Goal: Navigation & Orientation: Find specific page/section

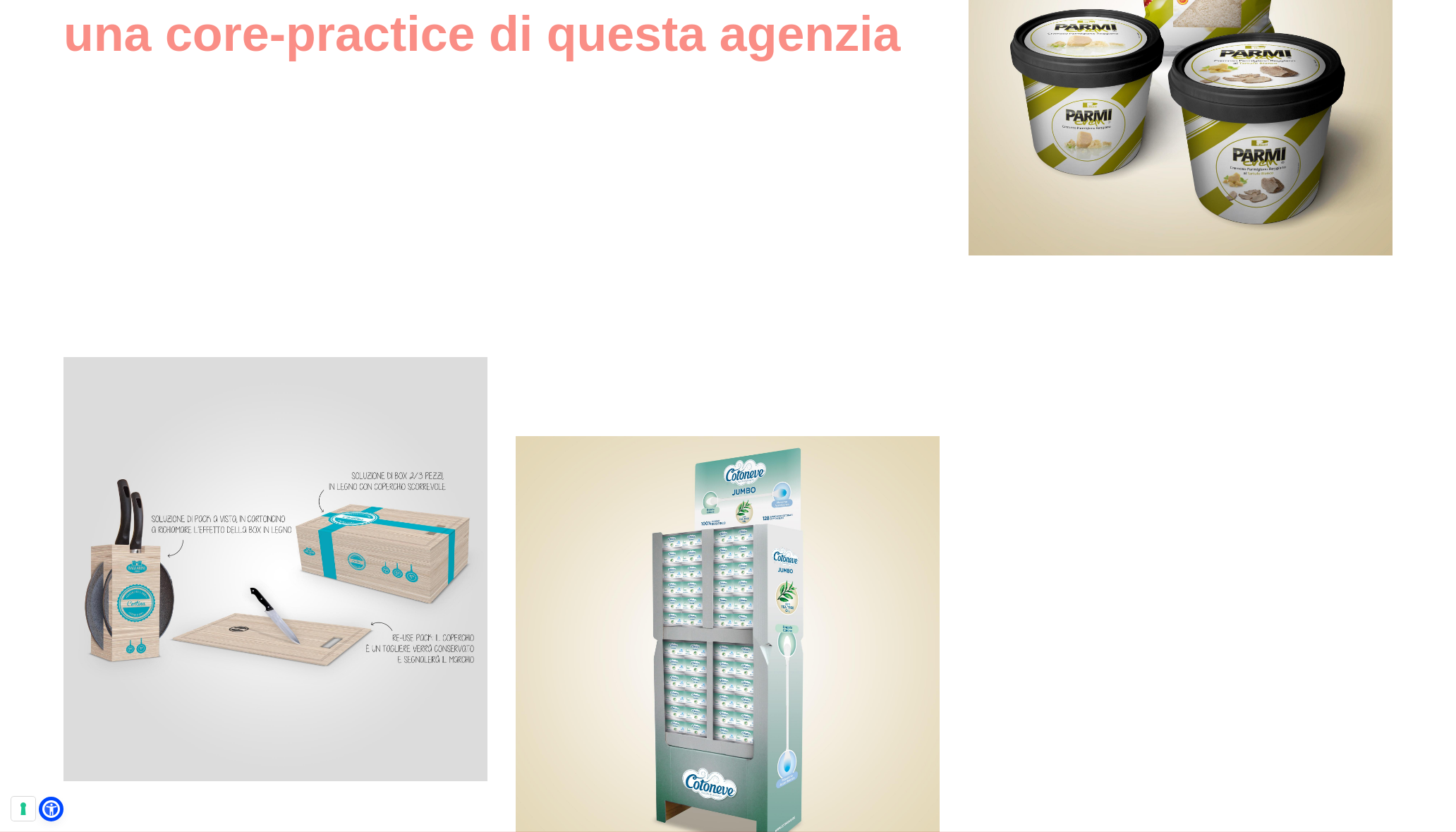
scroll to position [1358, 0]
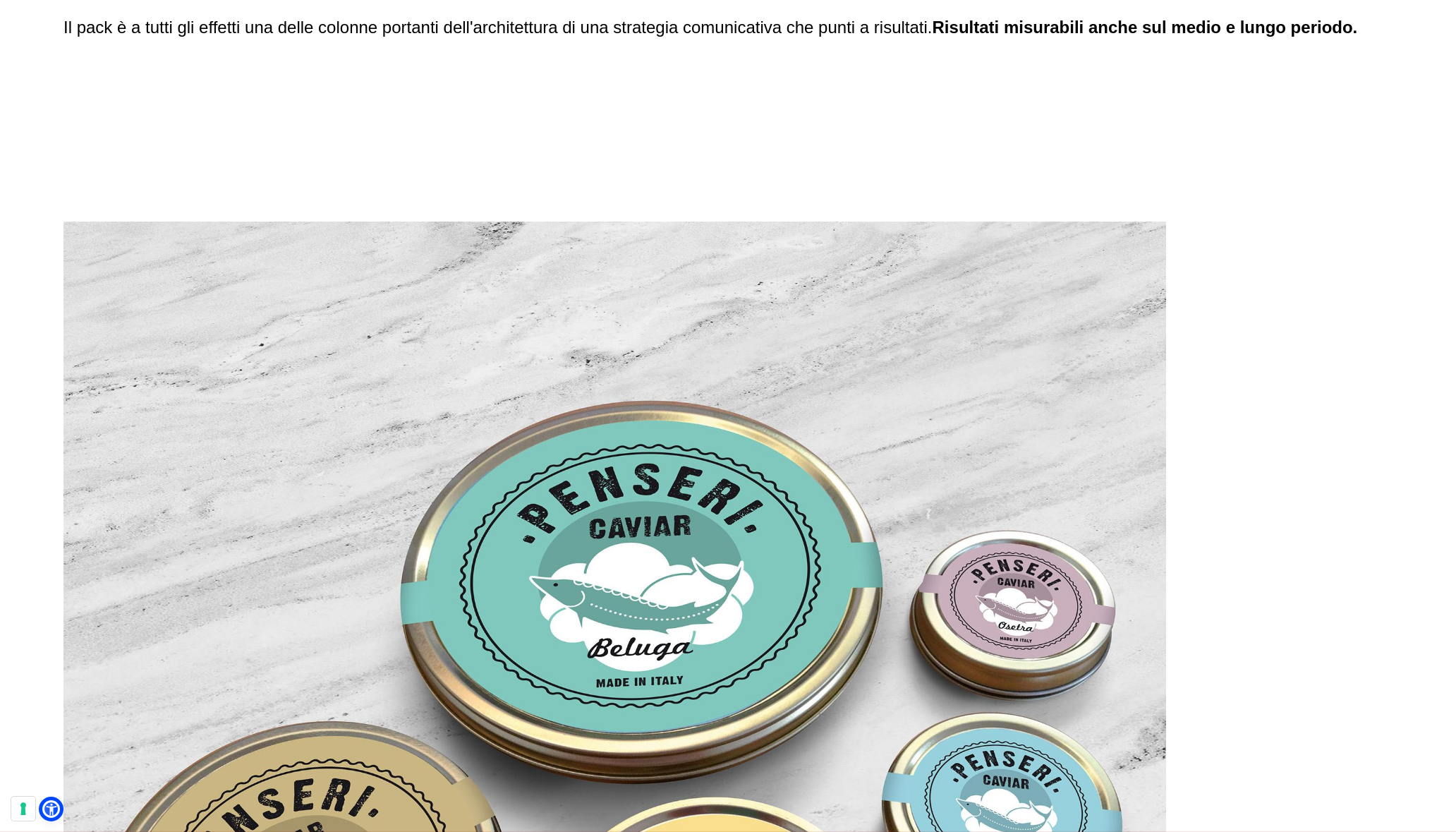
scroll to position [3548, 0]
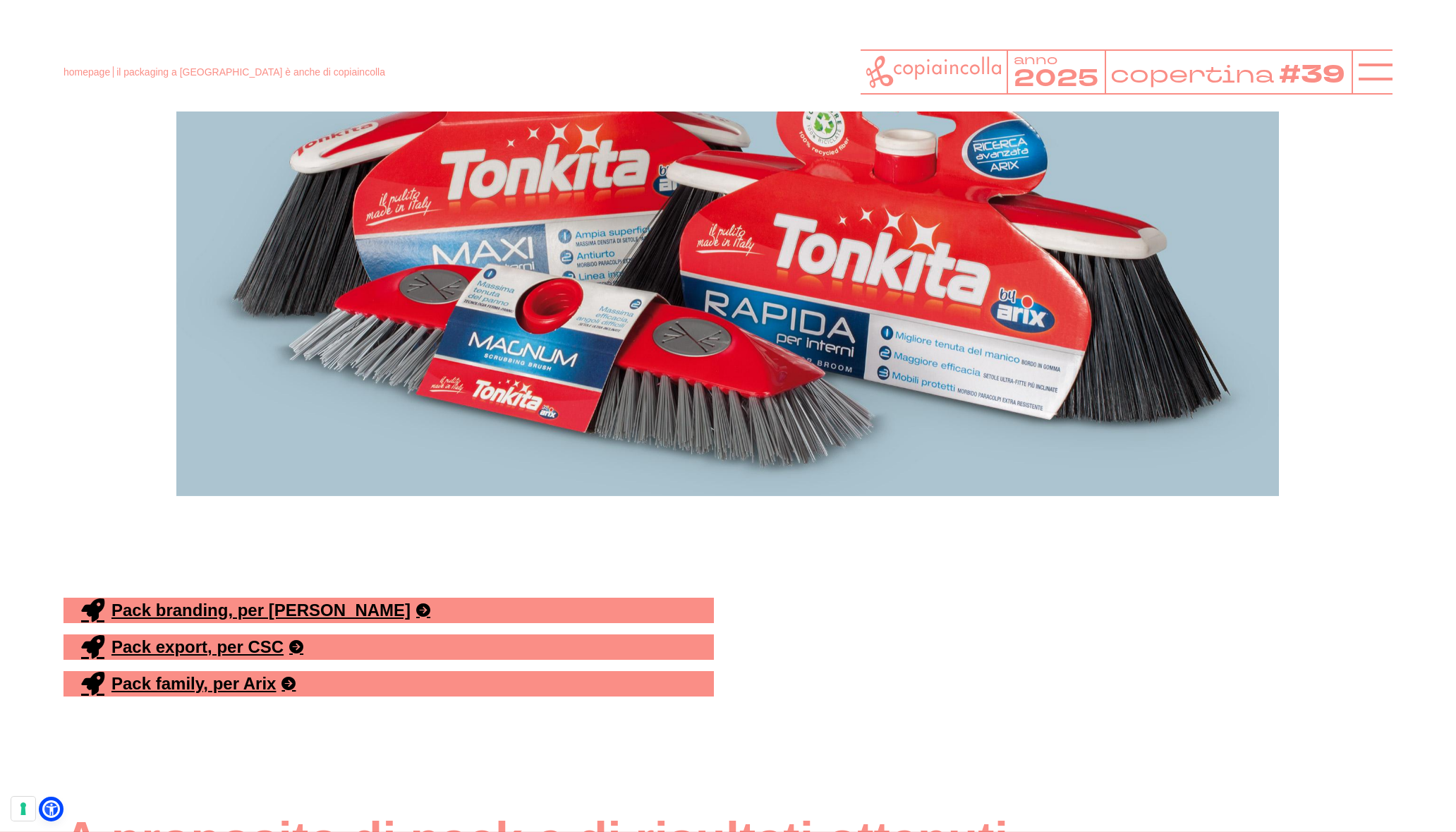
scroll to position [3724, 0]
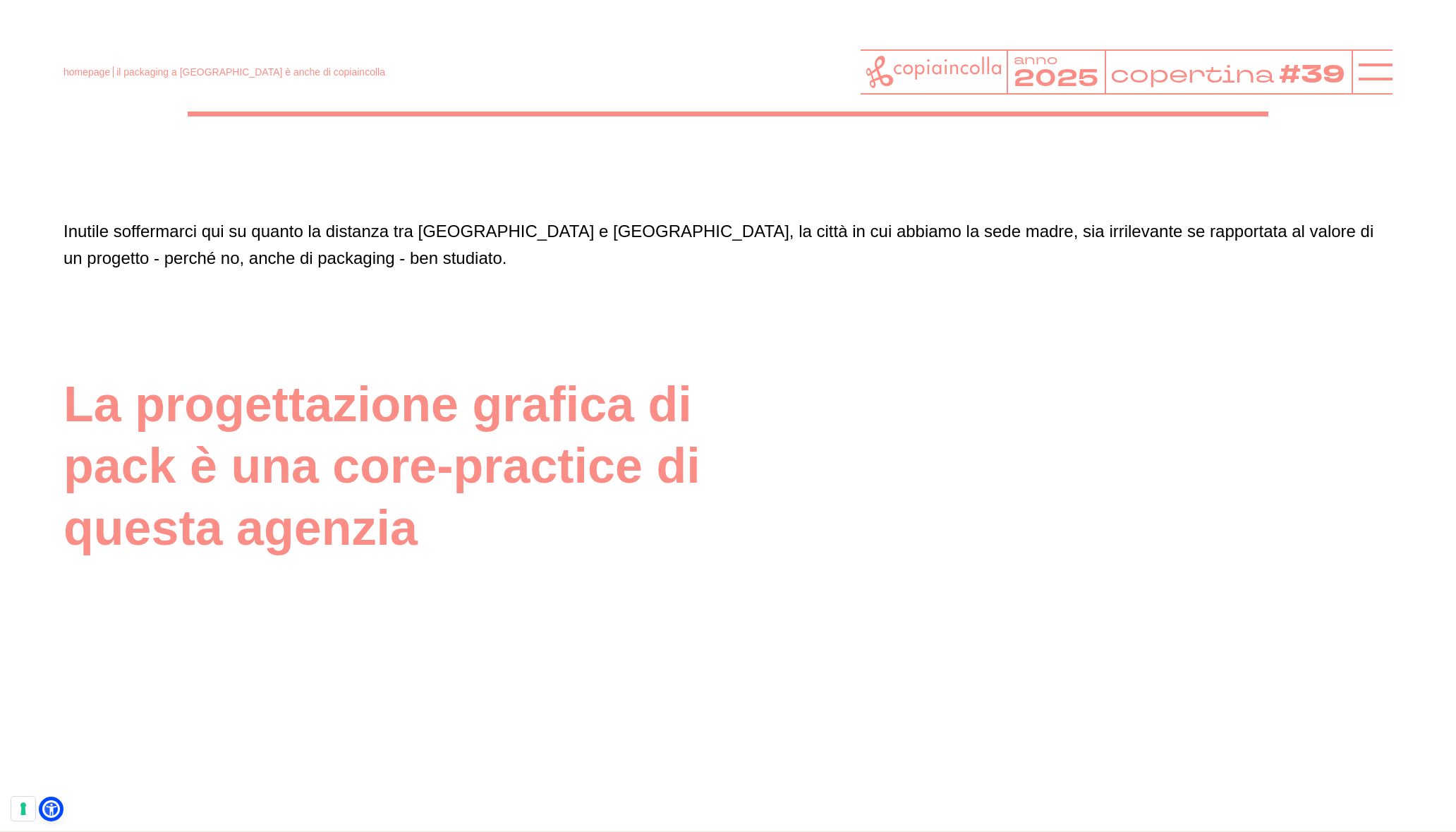
scroll to position [6525, 0]
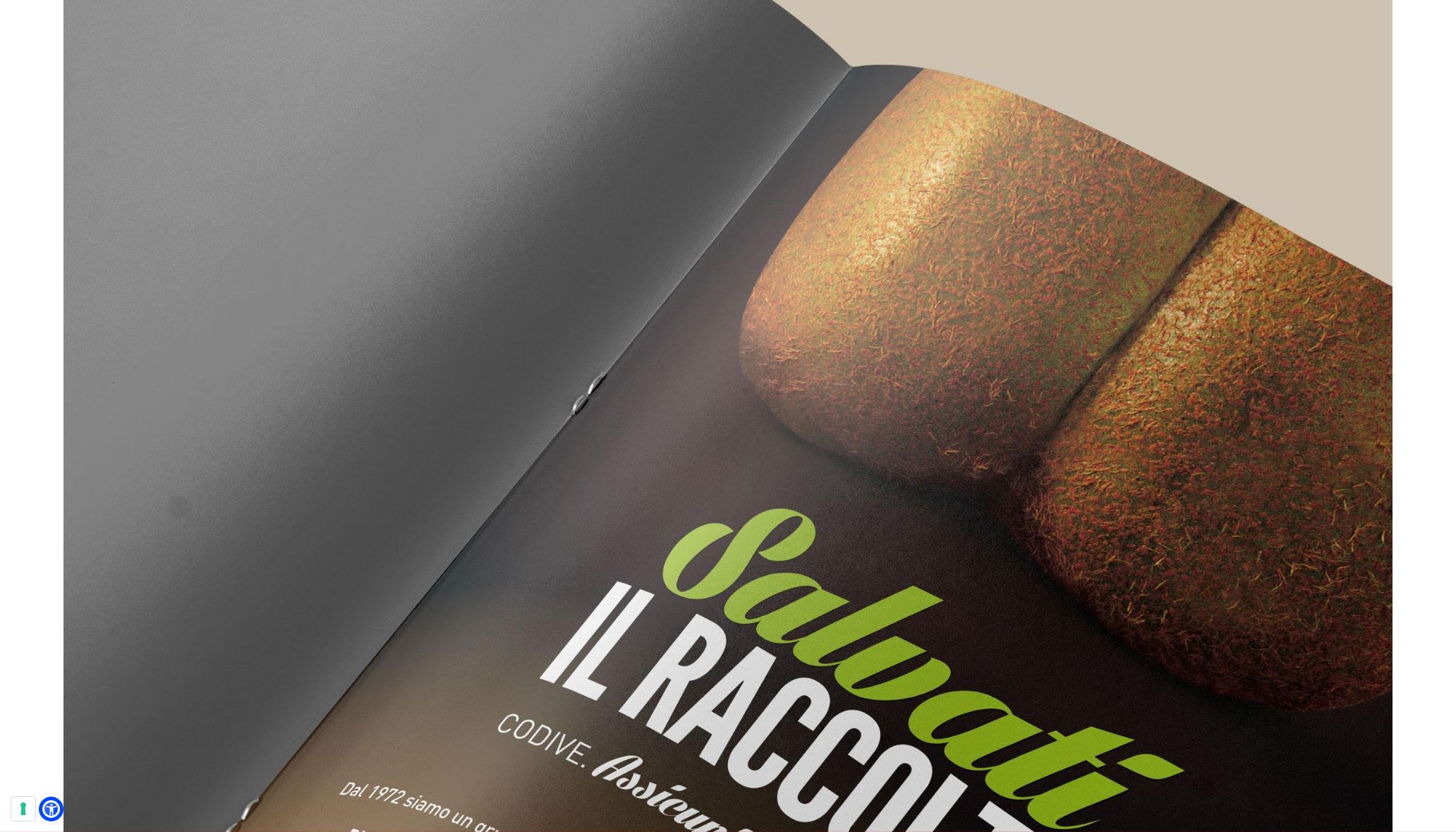
scroll to position [5135, 0]
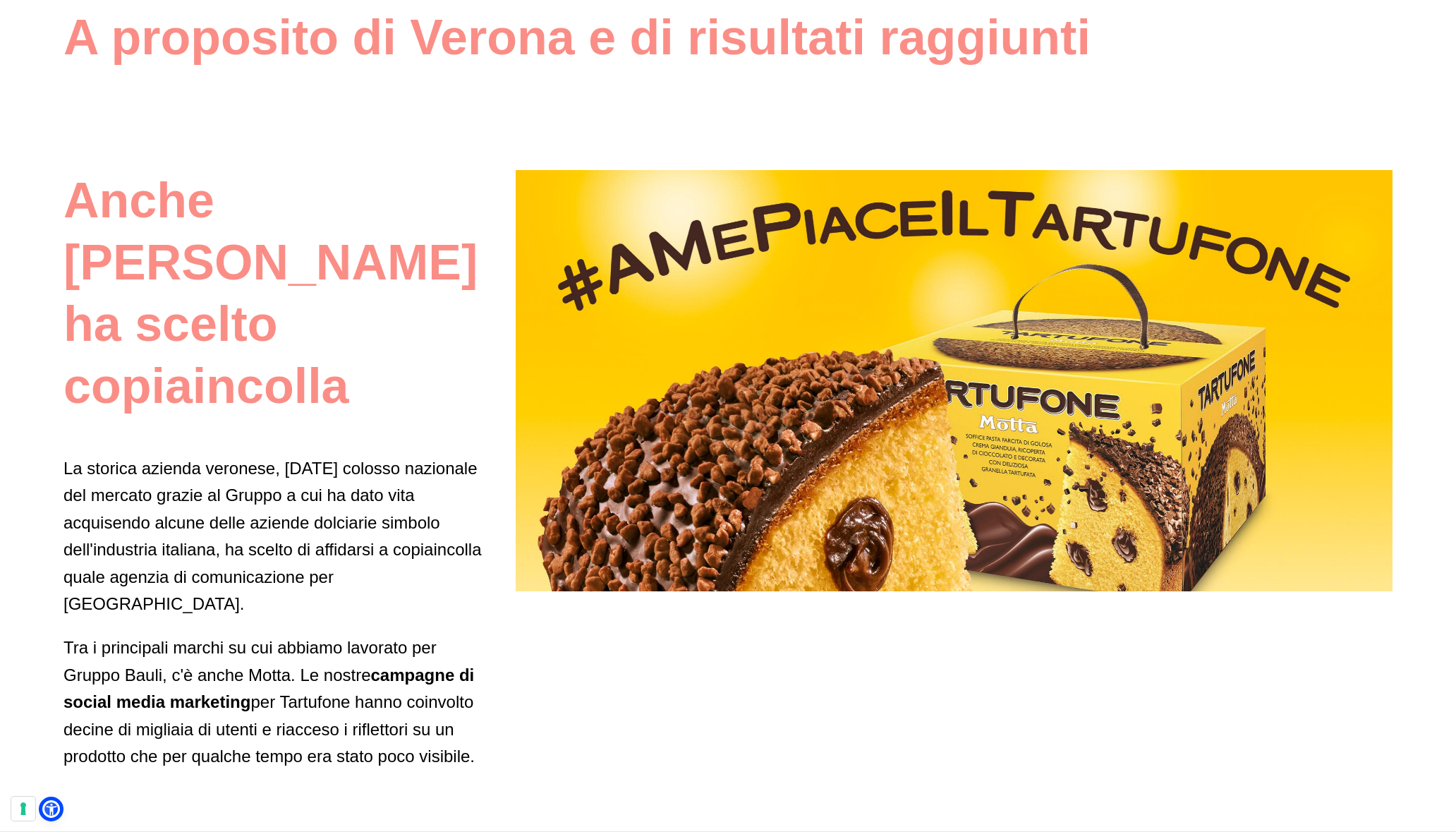
scroll to position [3548, 0]
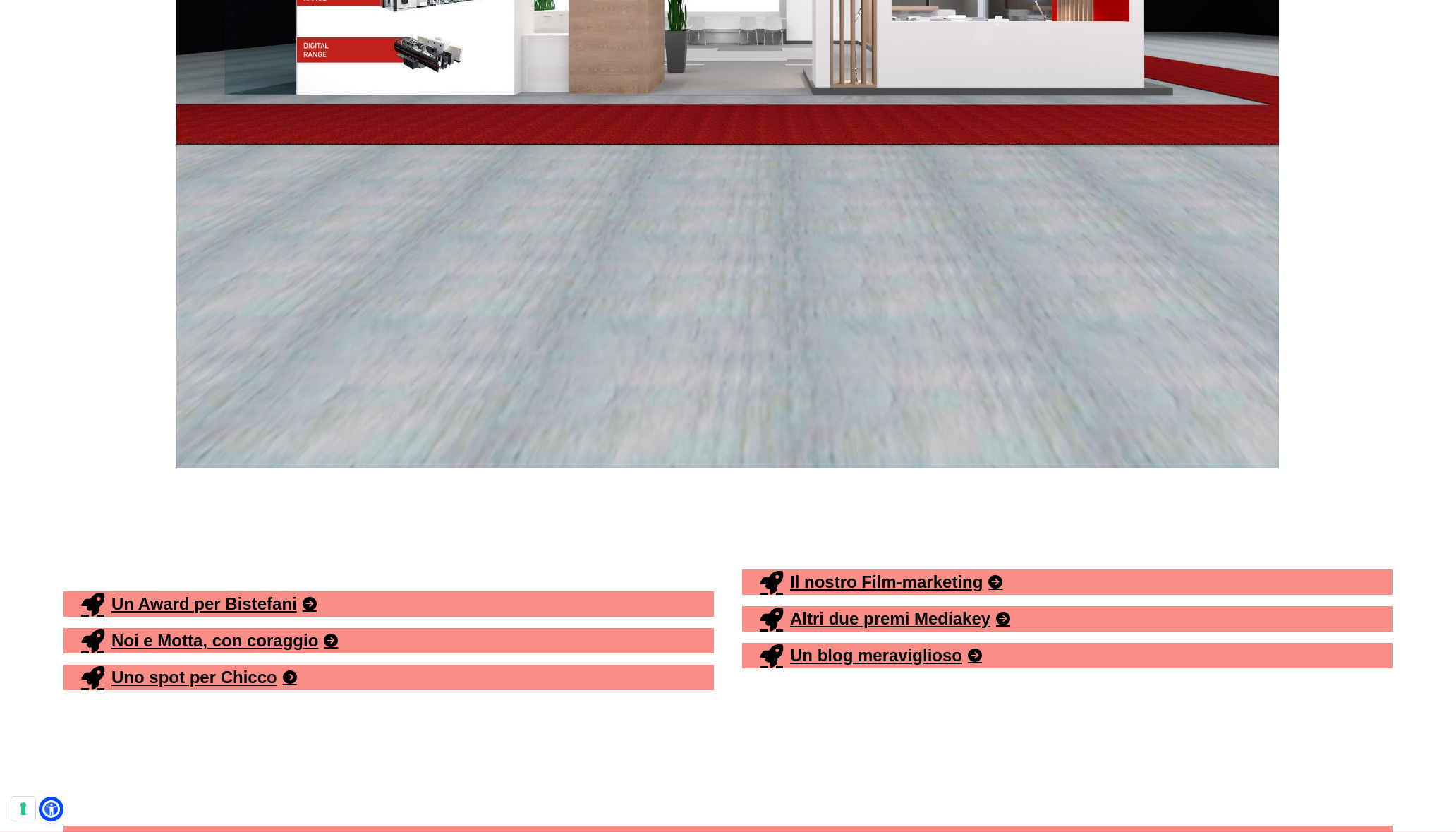
scroll to position [8875, 0]
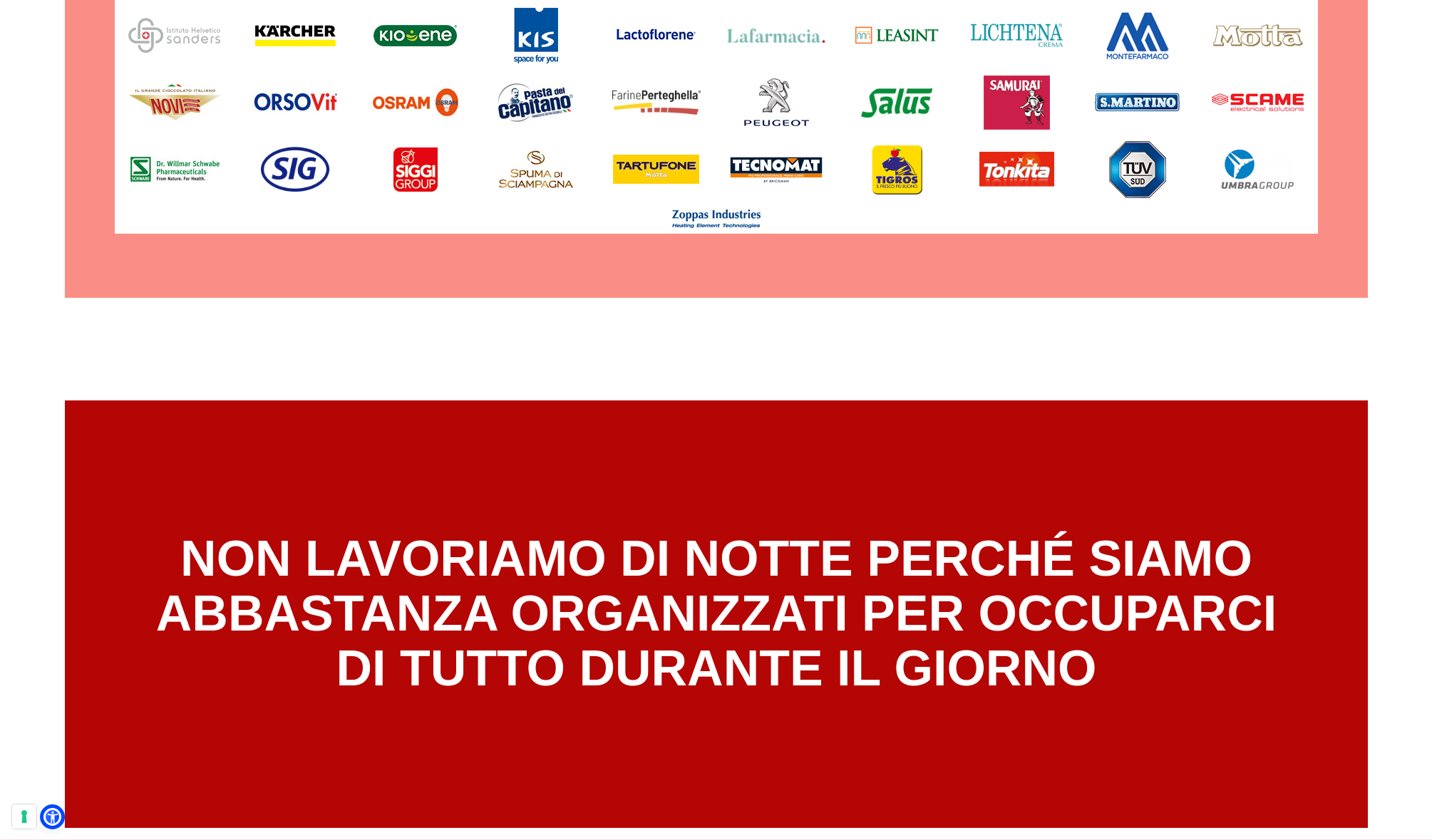
scroll to position [9577, 0]
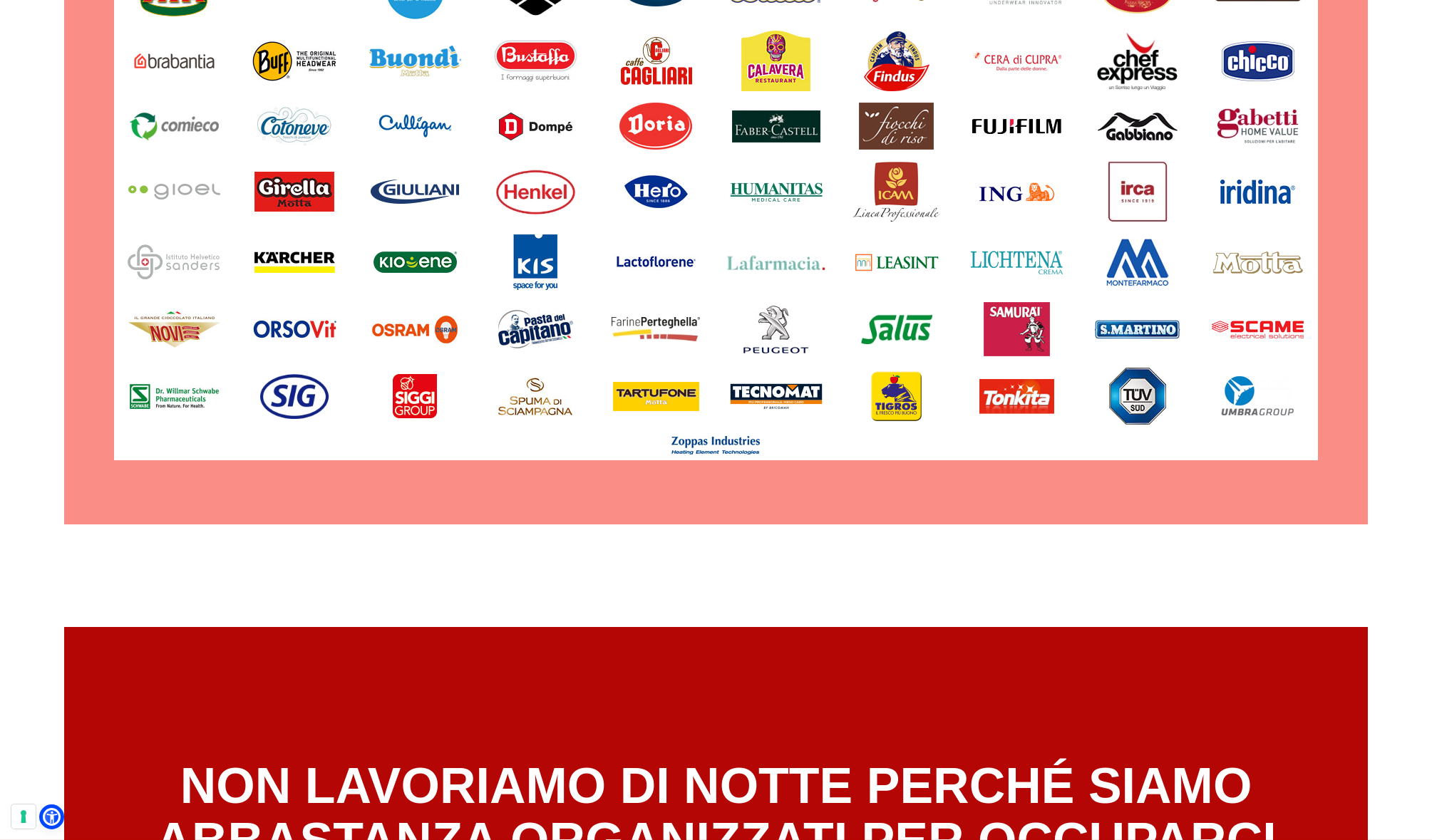
scroll to position [7449, 0]
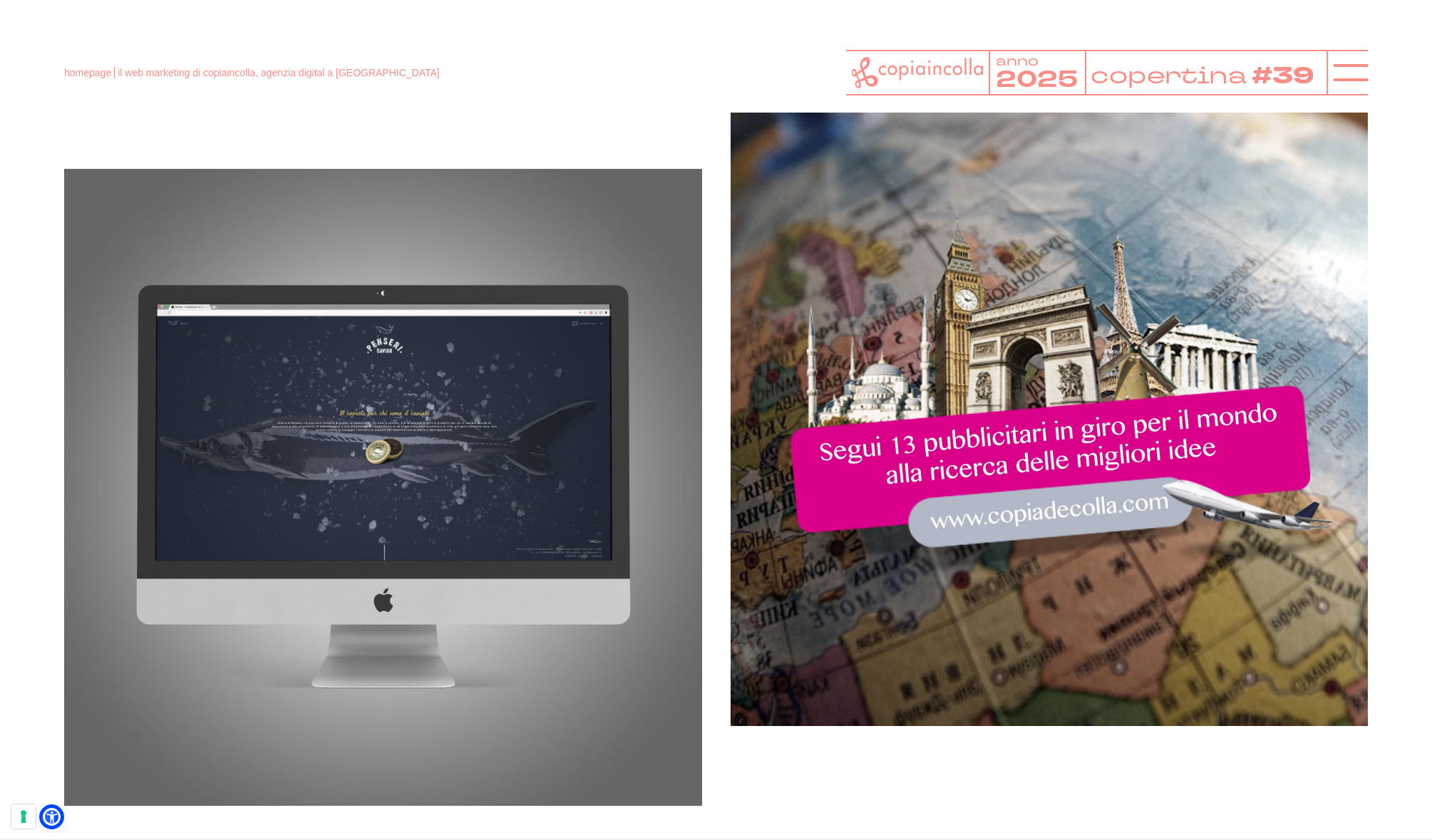
scroll to position [1946, 0]
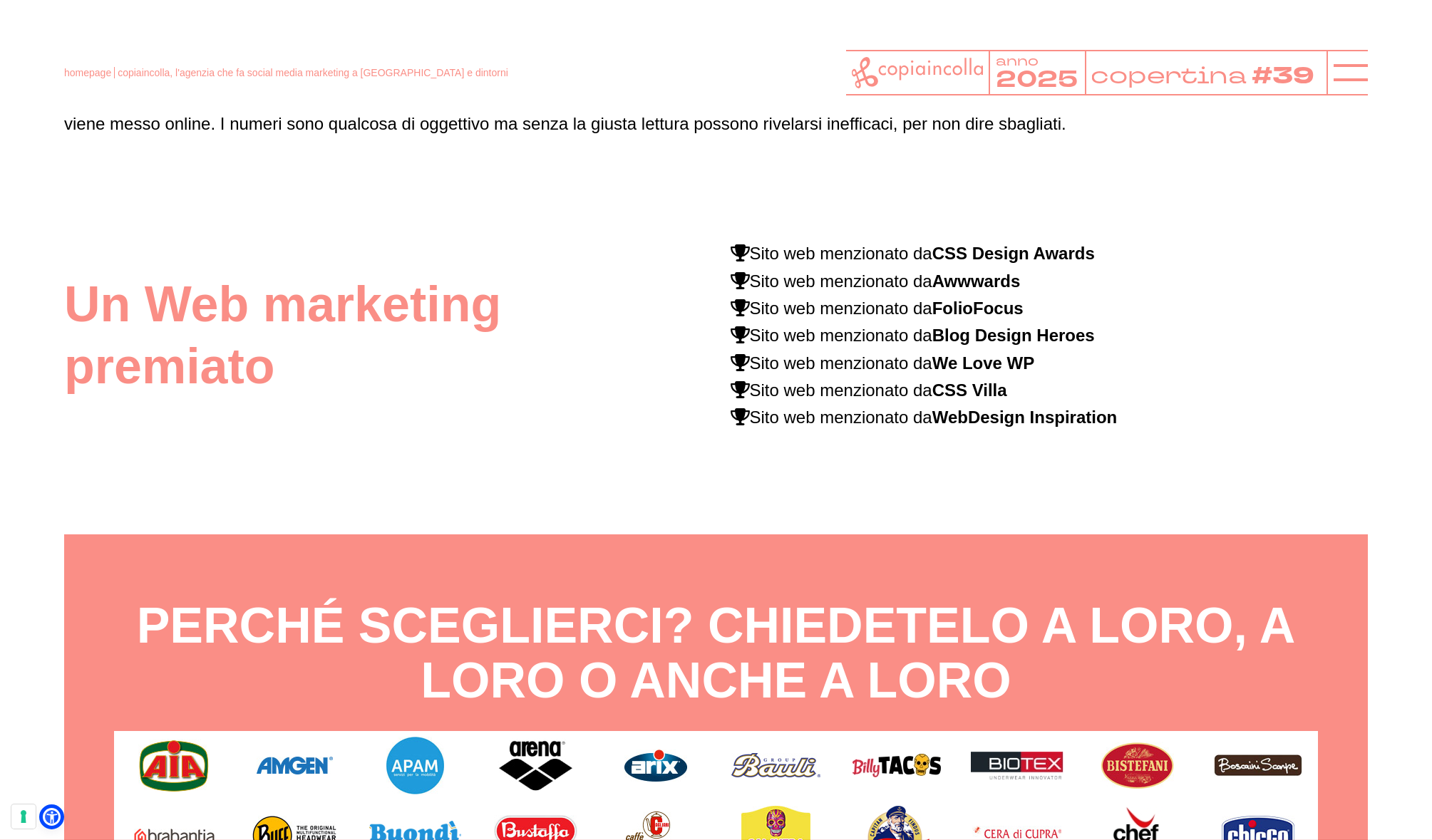
scroll to position [6265, 0]
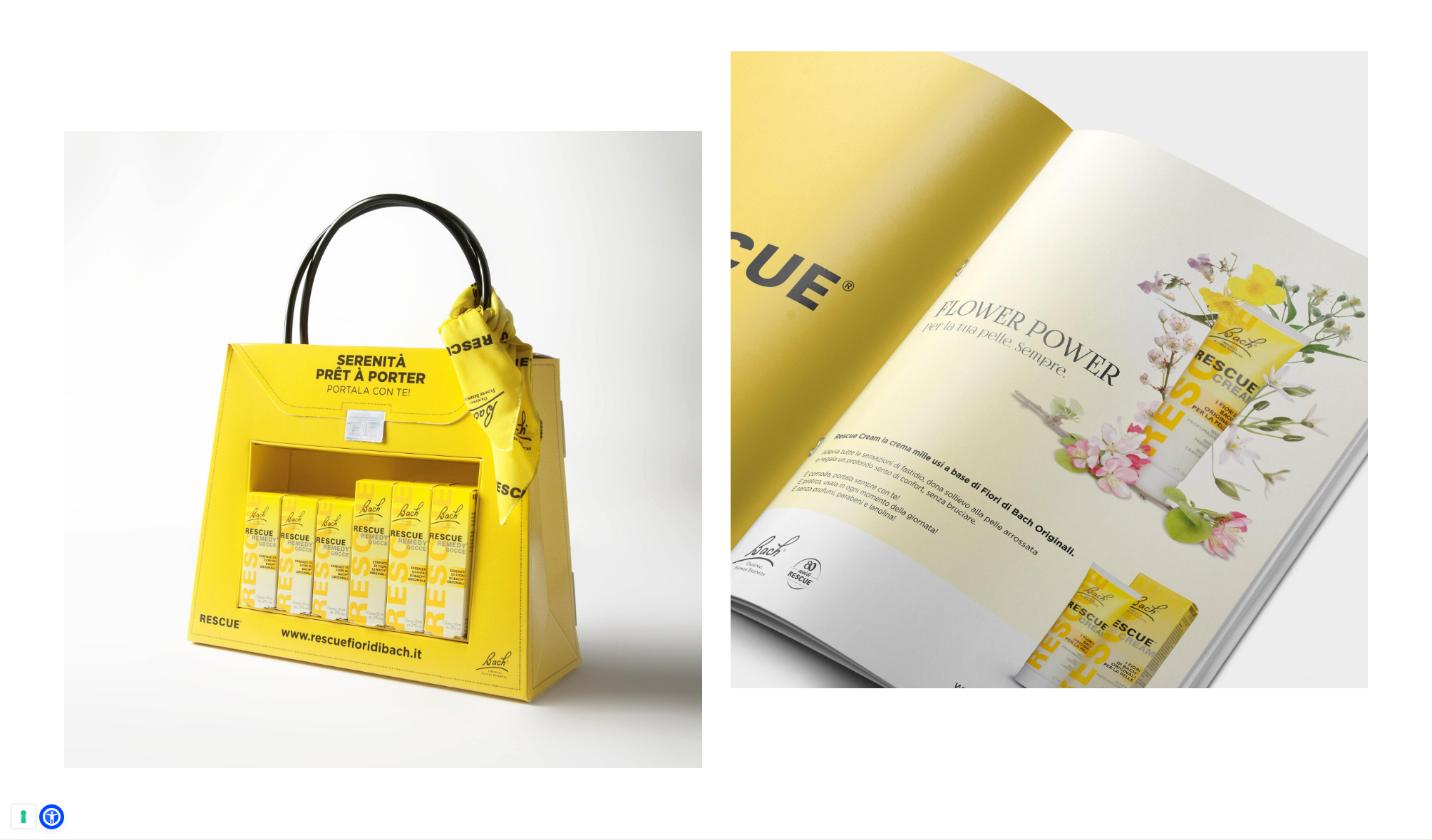
scroll to position [6970, 0]
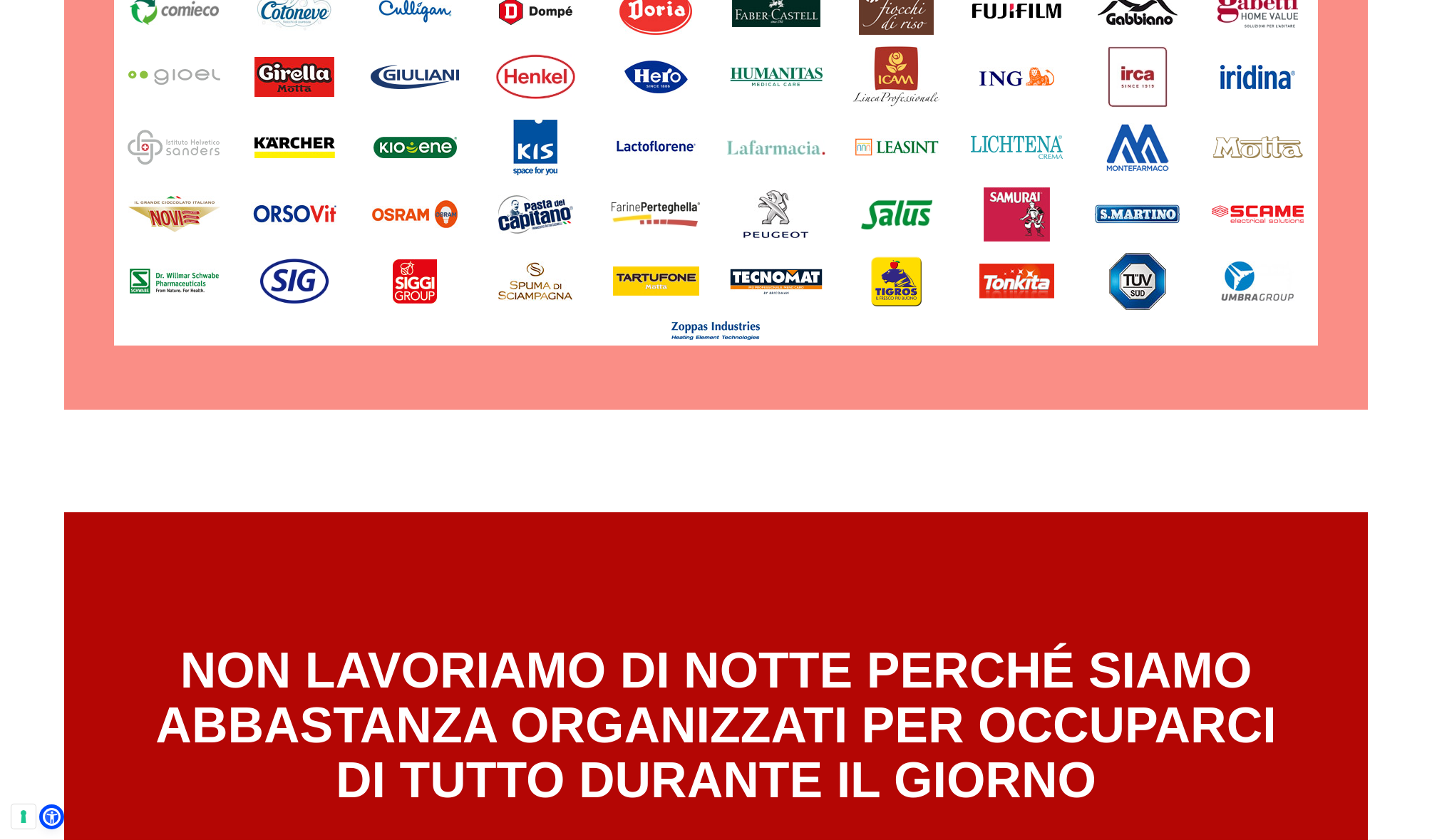
scroll to position [8207, 0]
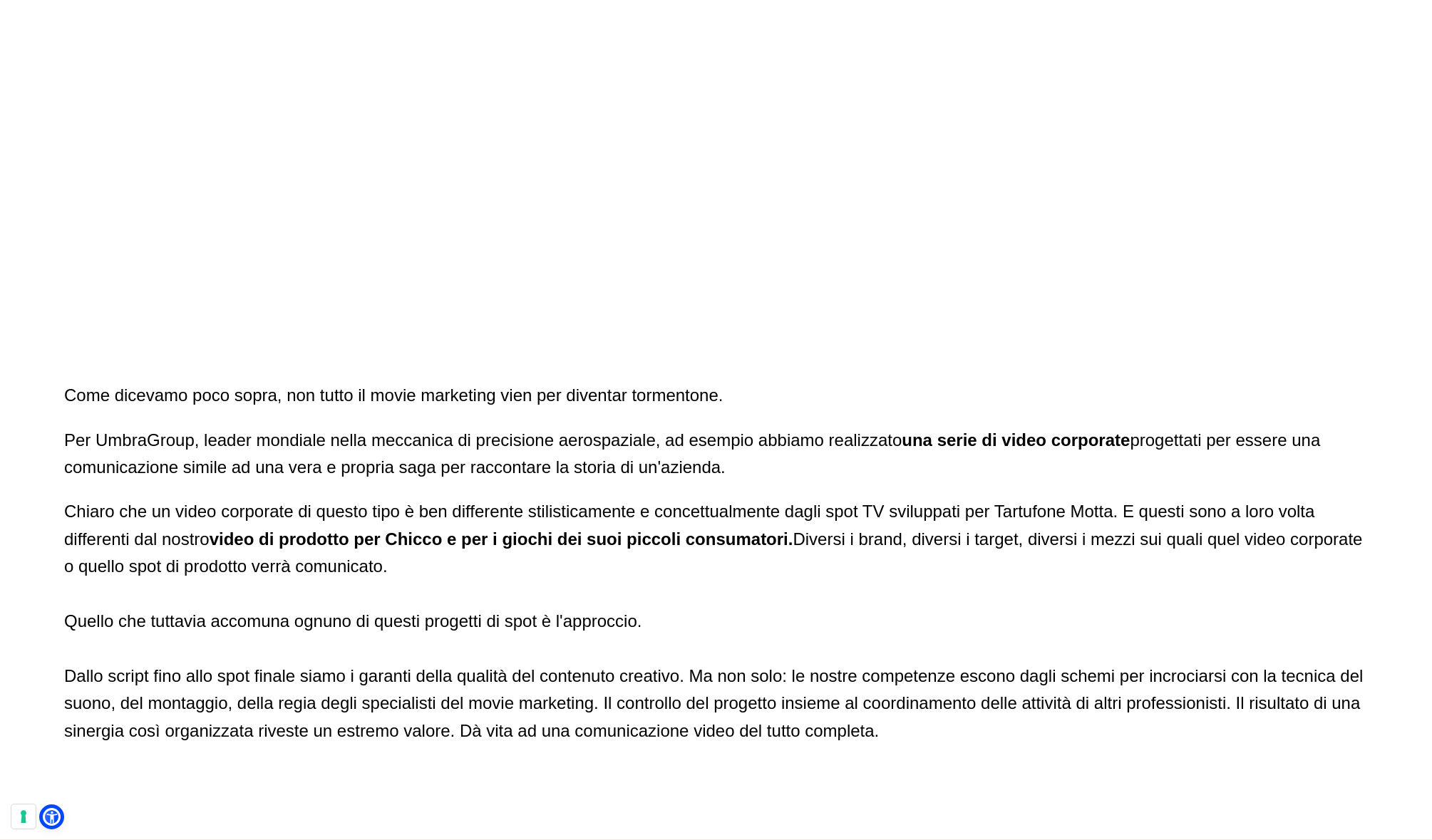
scroll to position [5398, 0]
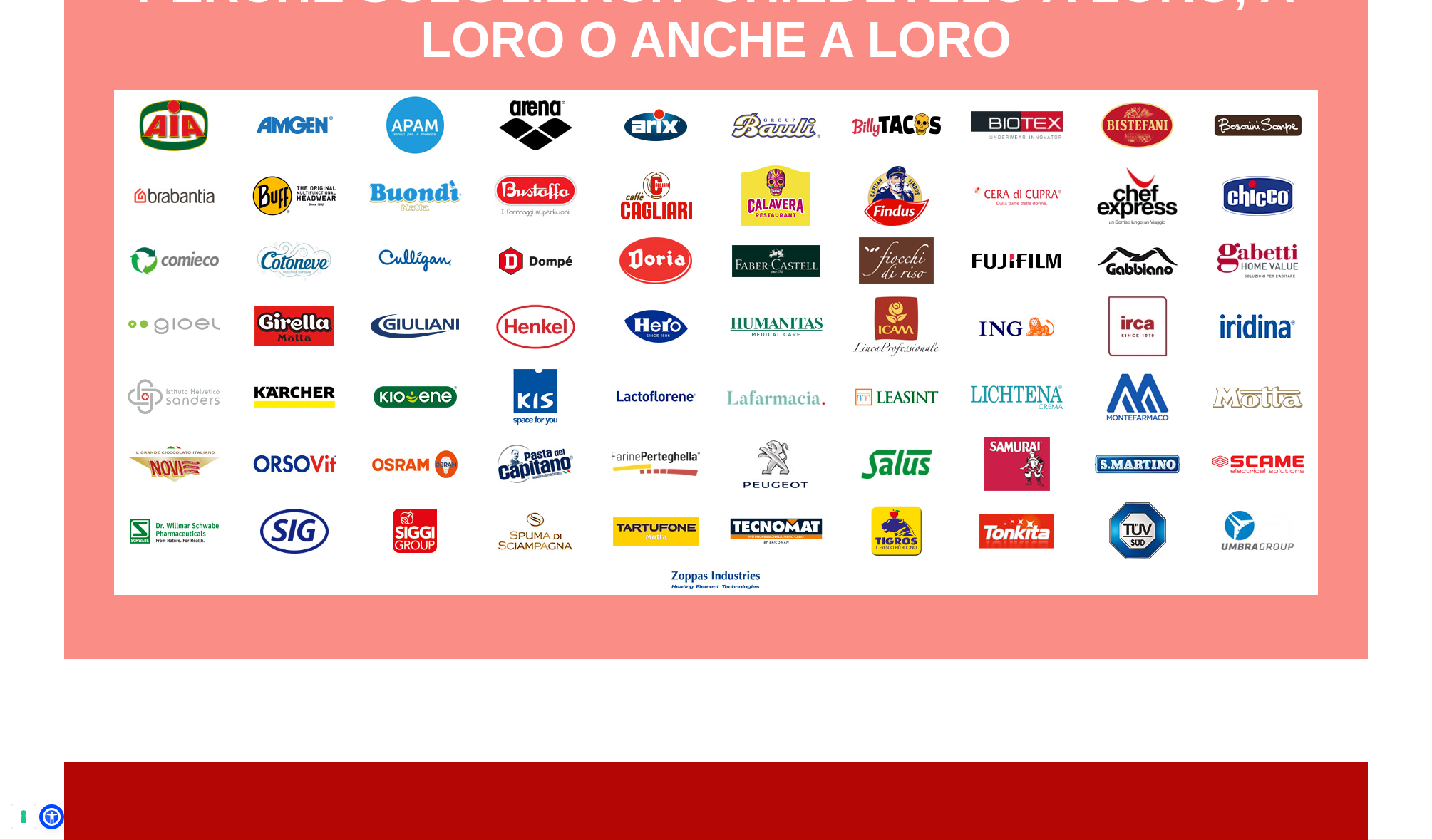
scroll to position [7978, 0]
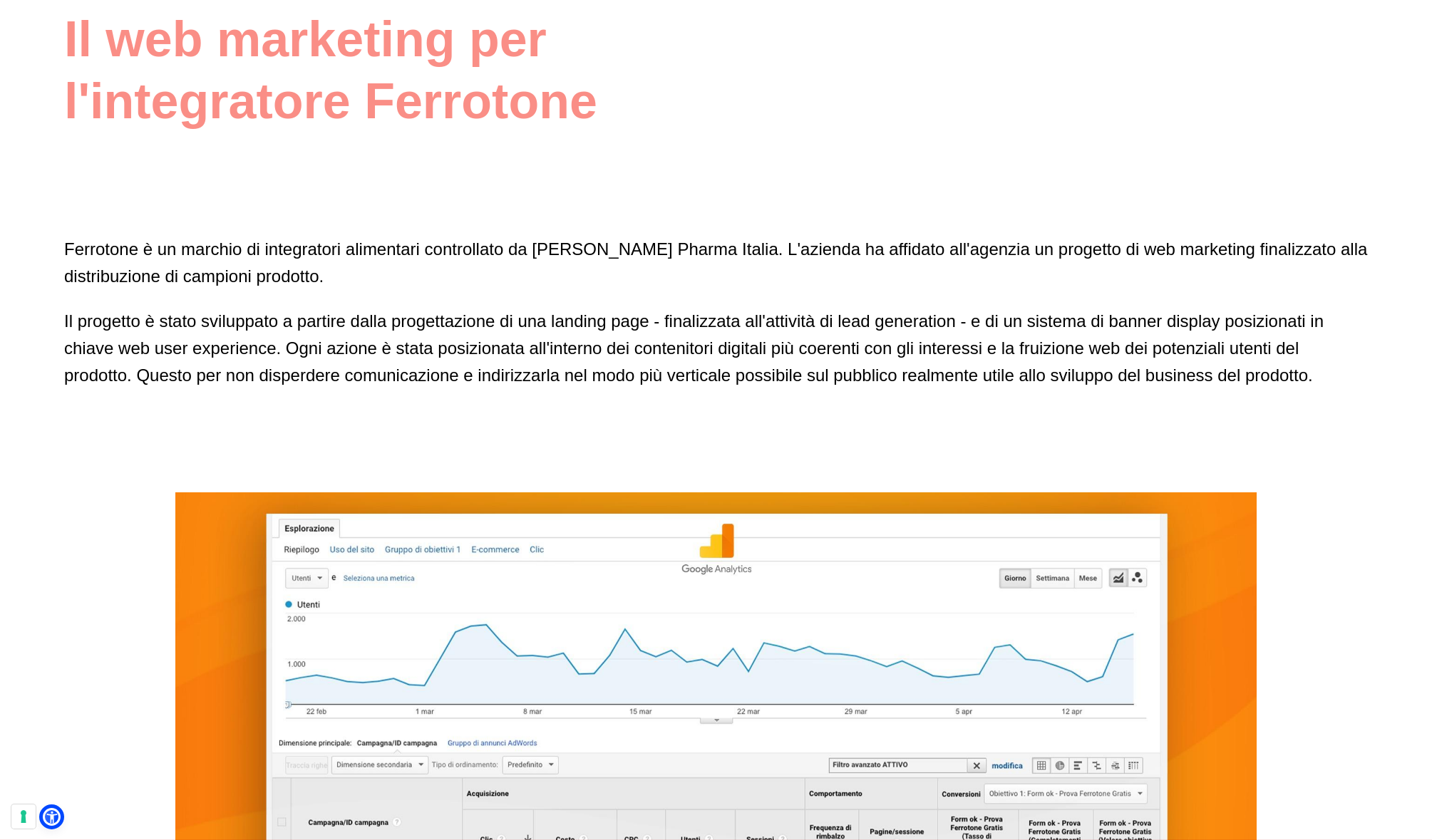
scroll to position [5638, 0]
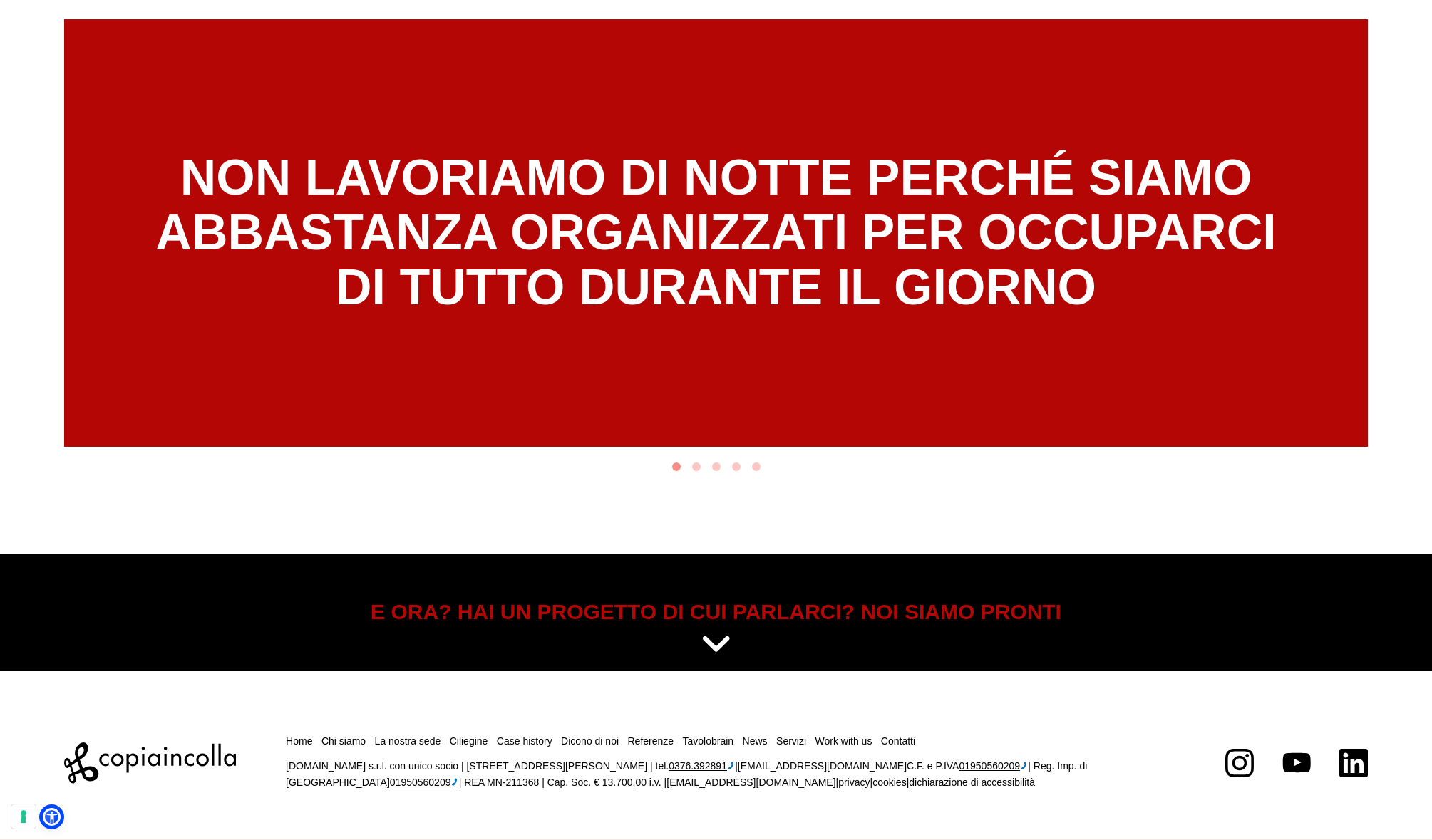
scroll to position [8961, 0]
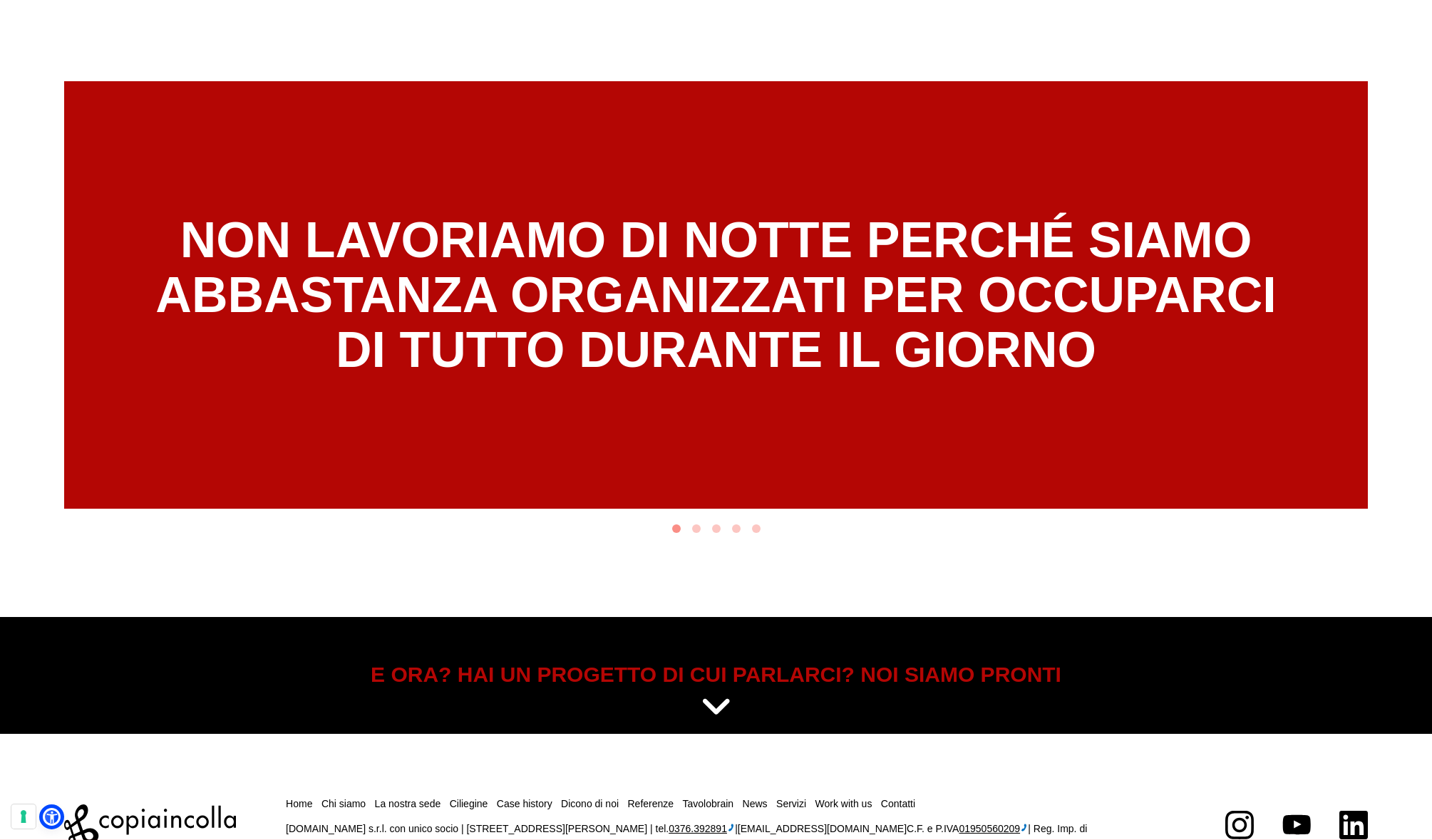
scroll to position [9098, 0]
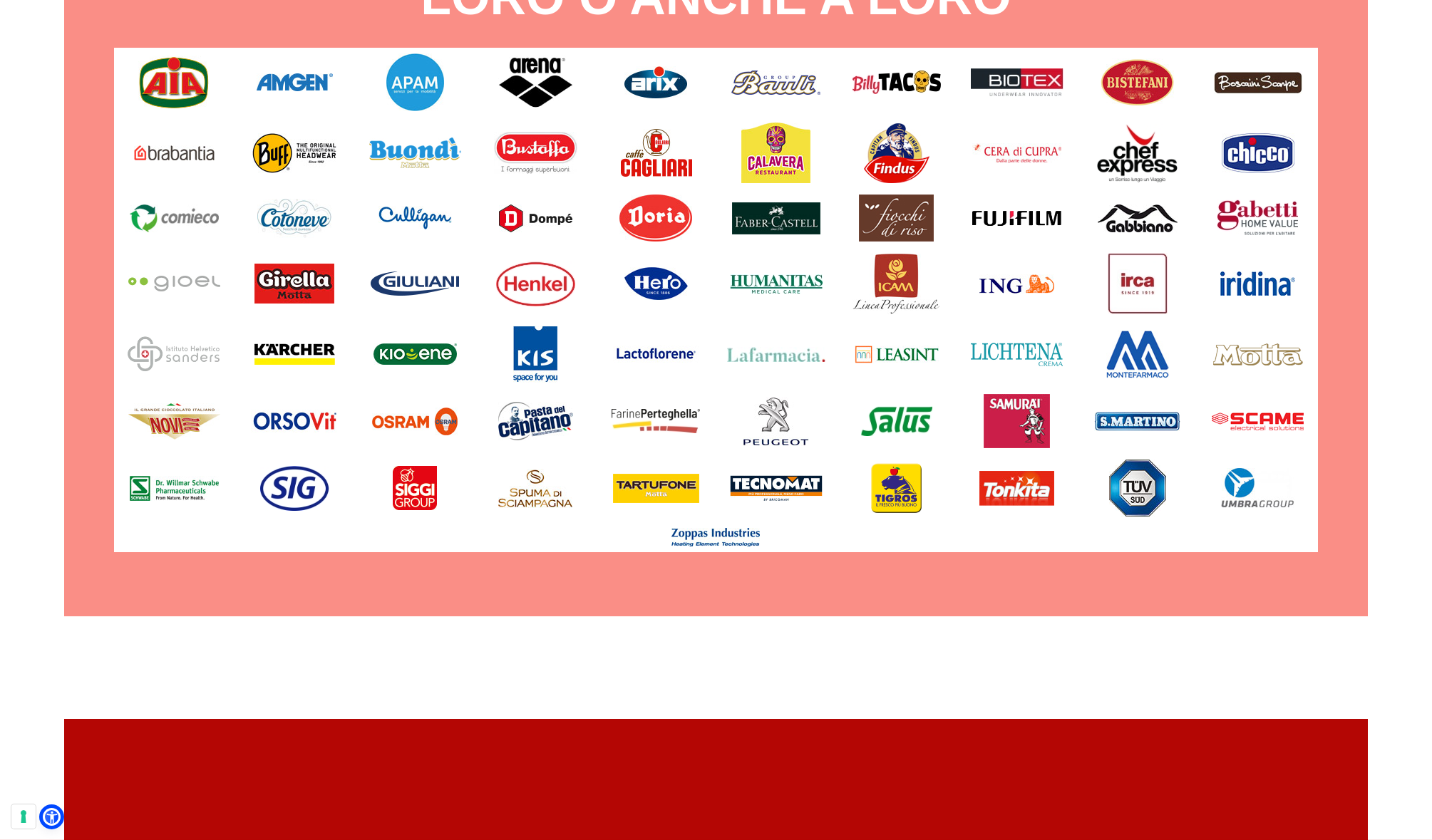
scroll to position [7974, 0]
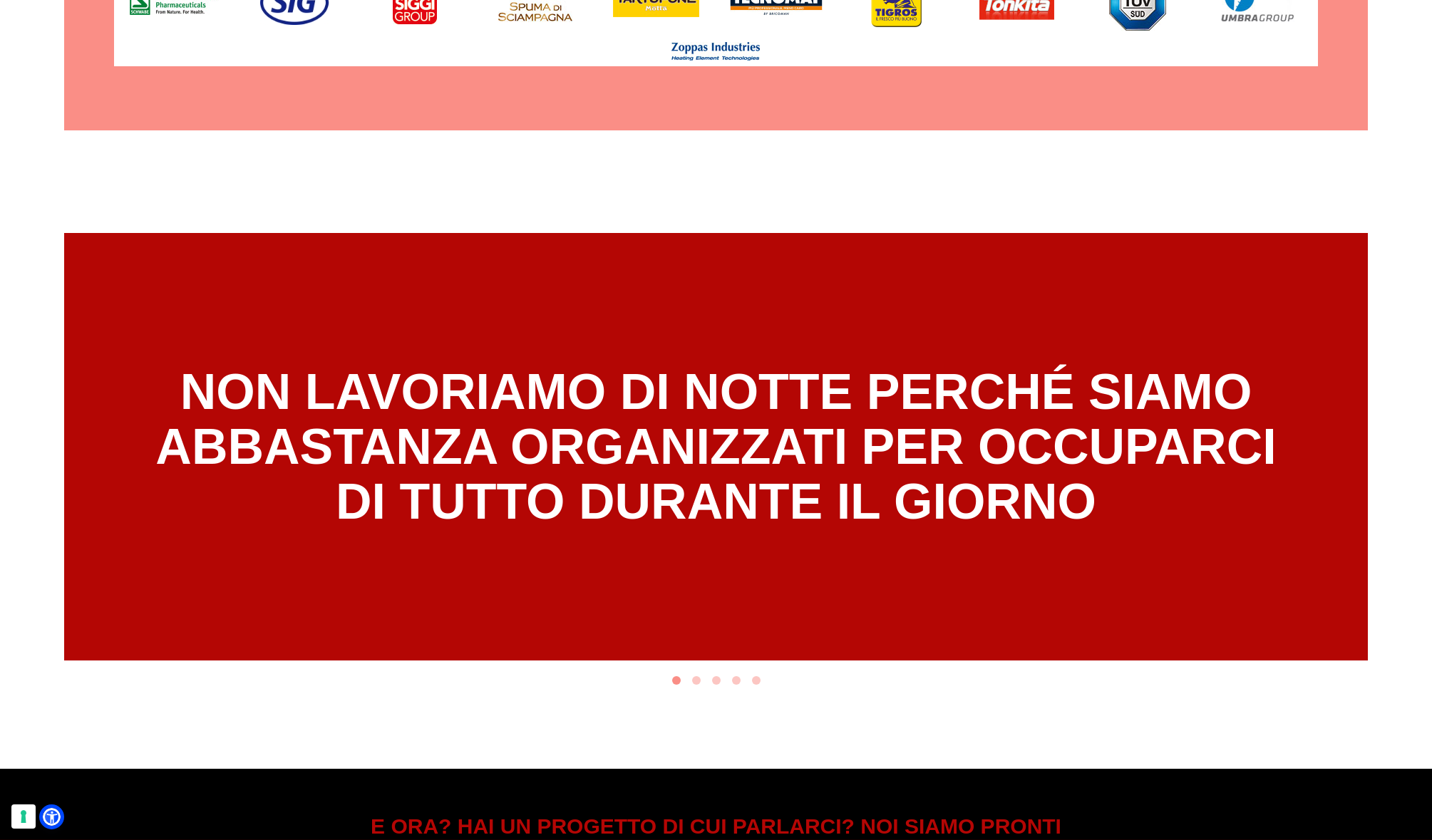
scroll to position [7630, 0]
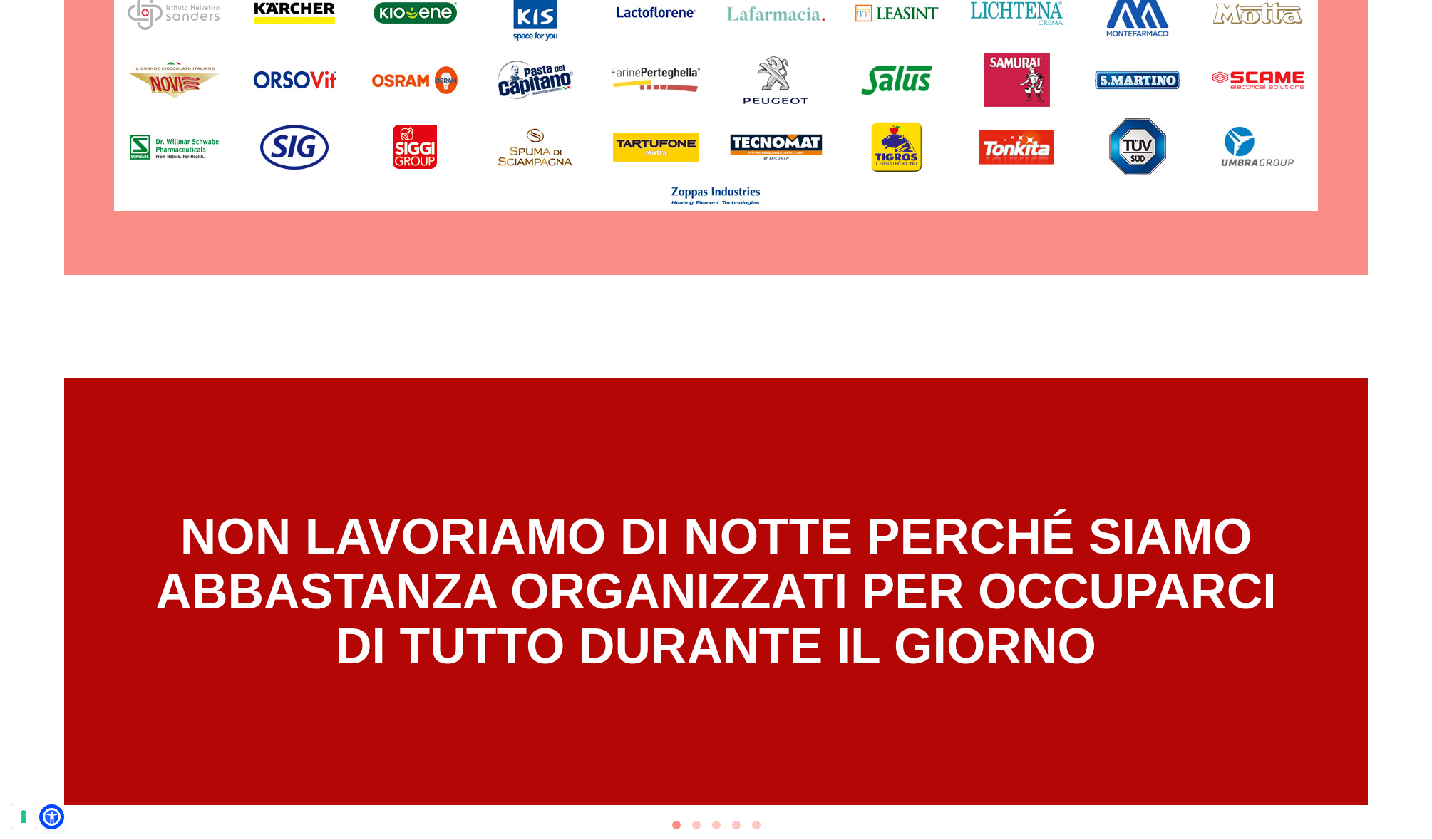
scroll to position [8161, 0]
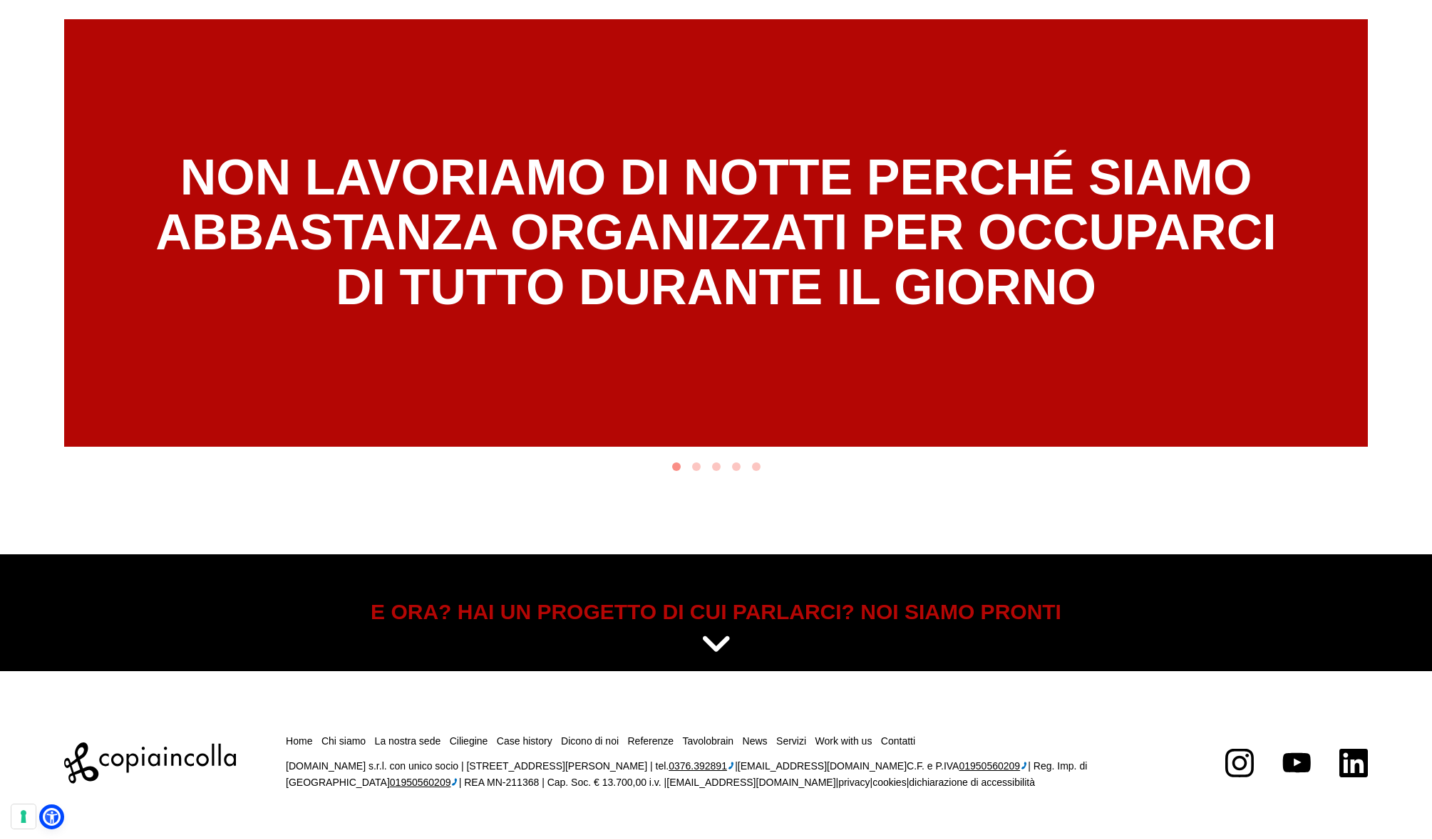
scroll to position [7697, 0]
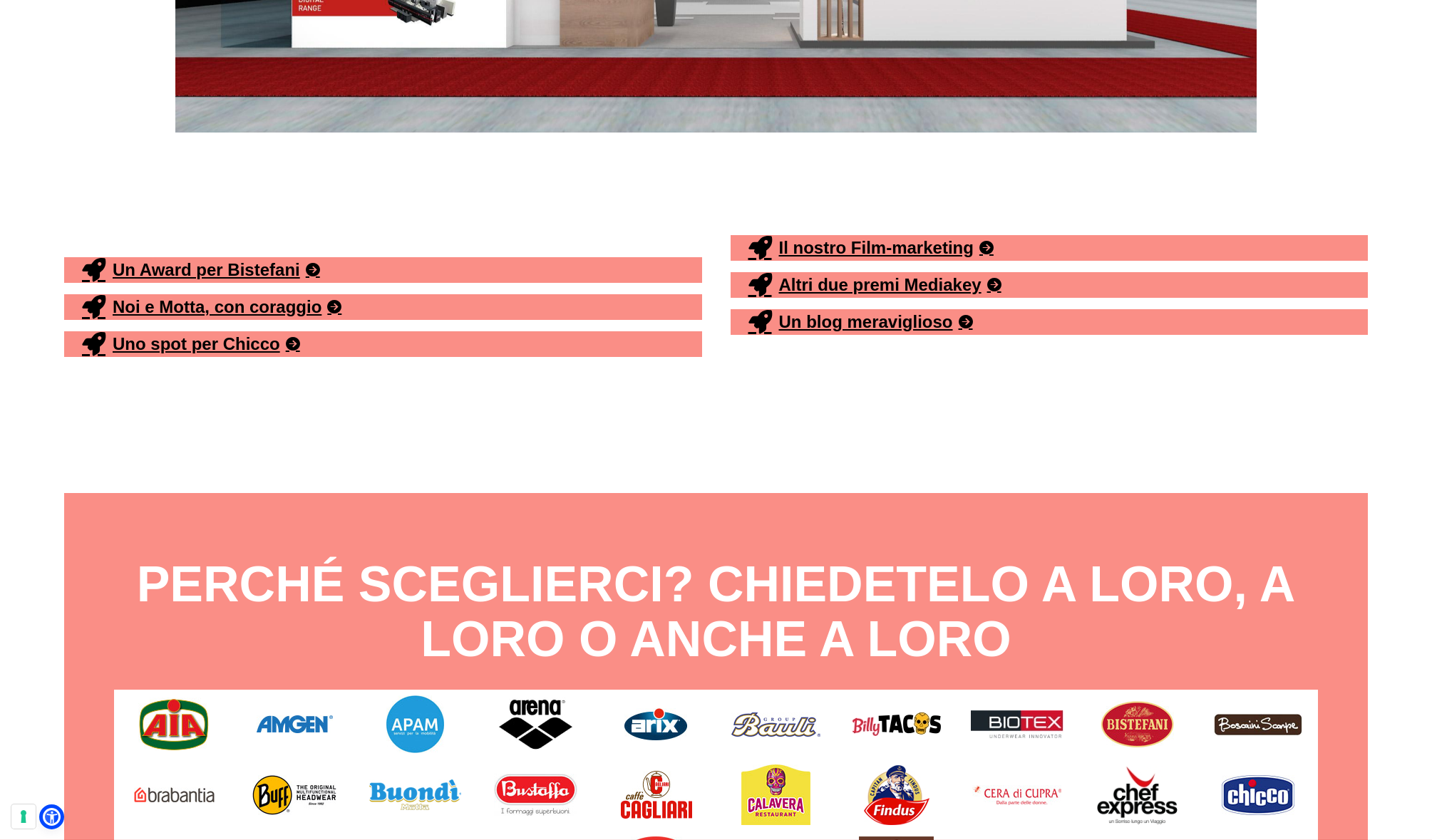
scroll to position [8618, 0]
